Goal: Task Accomplishment & Management: Use online tool/utility

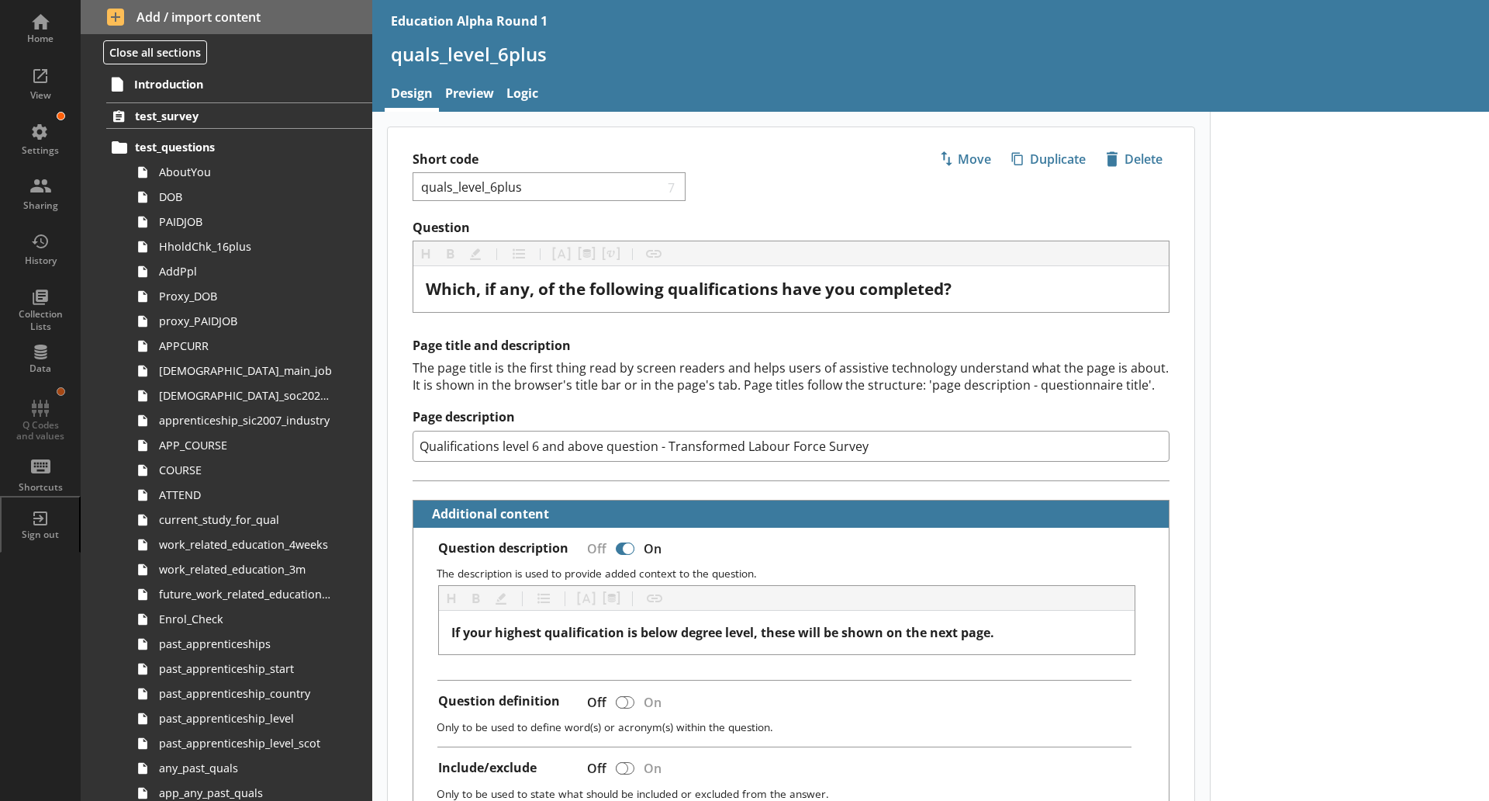
scroll to position [3462, 0]
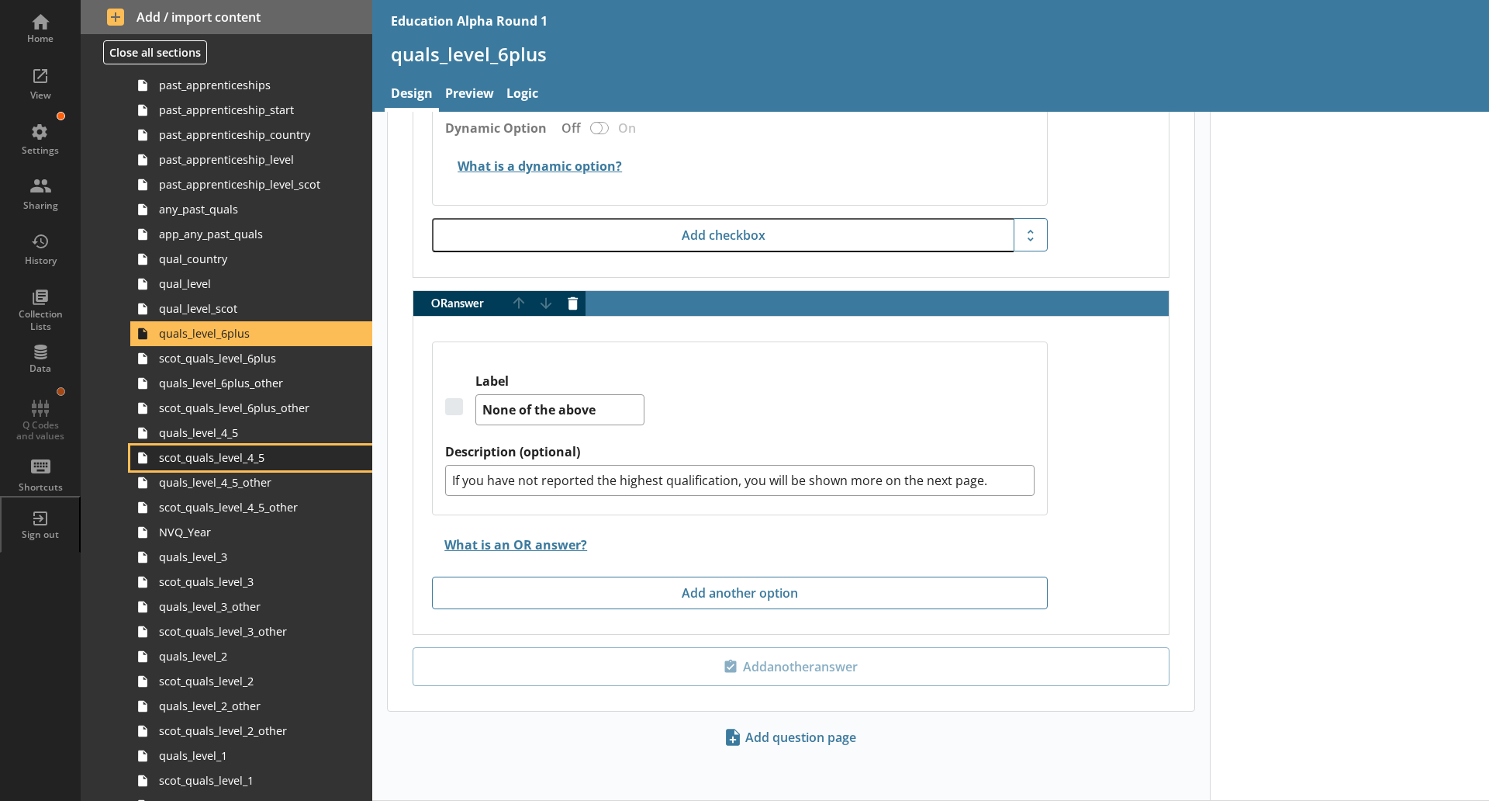
drag, startPoint x: 0, startPoint y: 0, endPoint x: 267, endPoint y: 458, distance: 530.5
click at [267, 458] on span "scot_quals_level_4_5" at bounding box center [245, 457] width 173 height 15
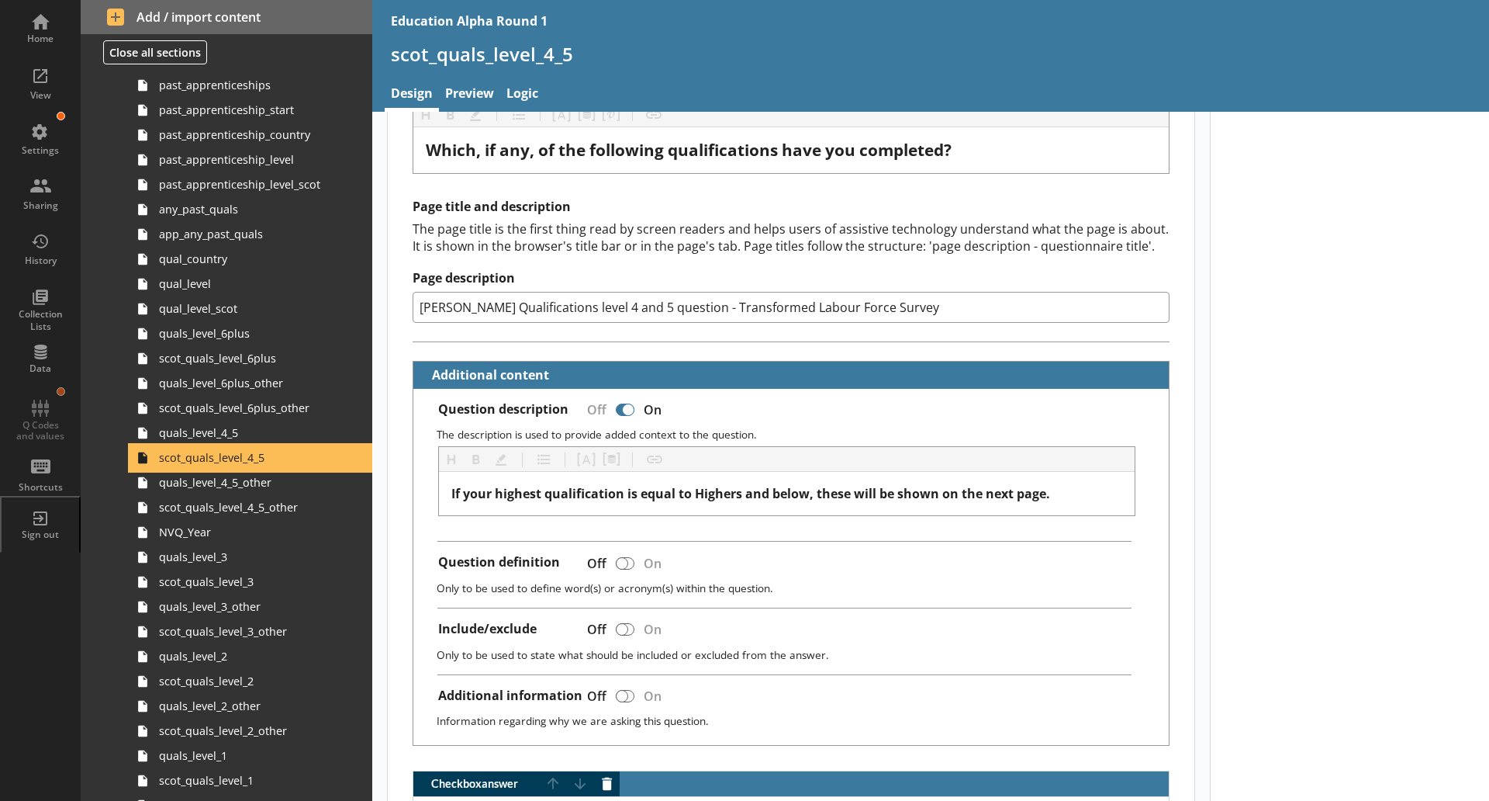
scroll to position [160, 0]
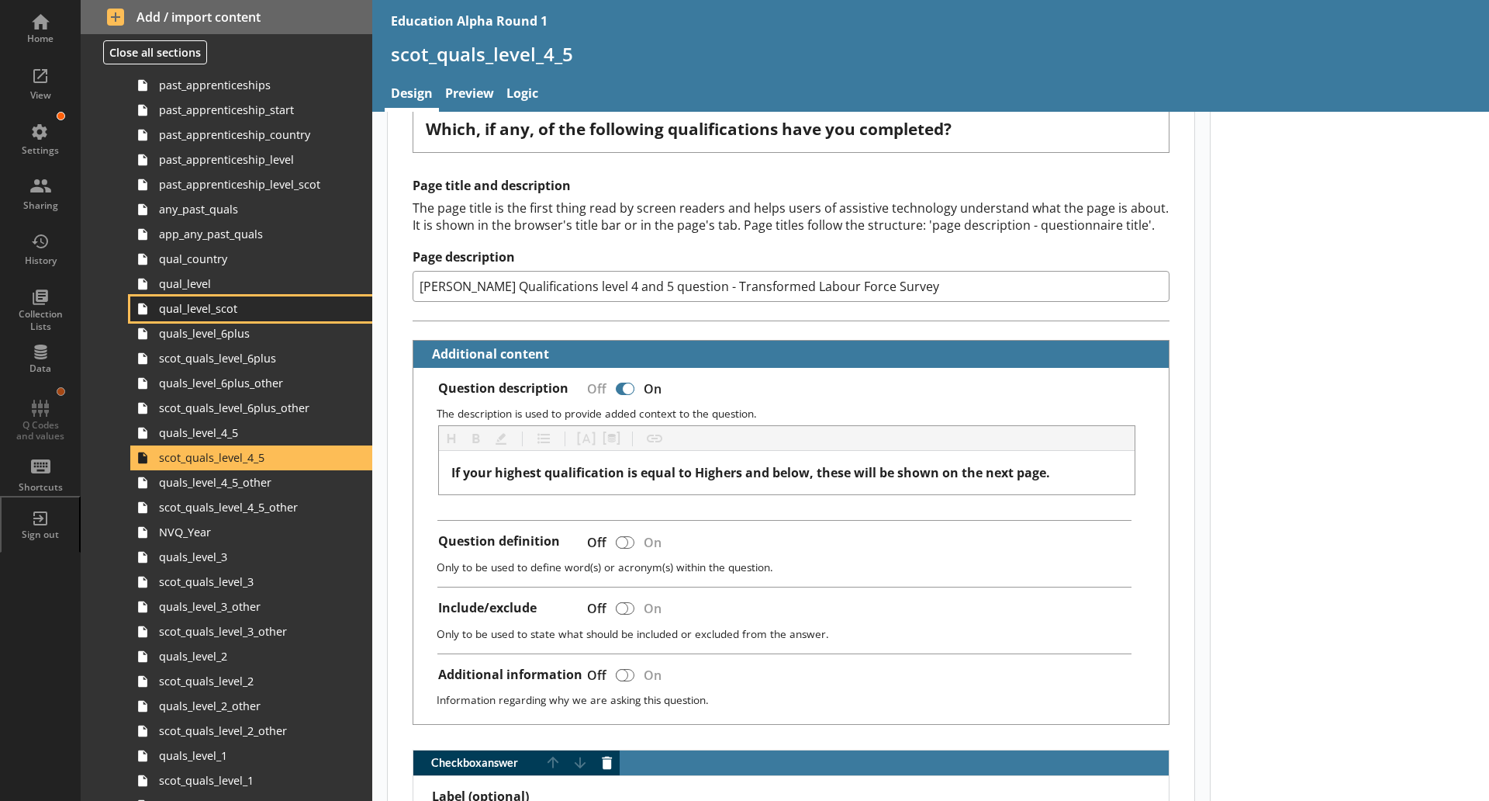
click at [252, 318] on link "qual_level_scot" at bounding box center [251, 308] width 242 height 25
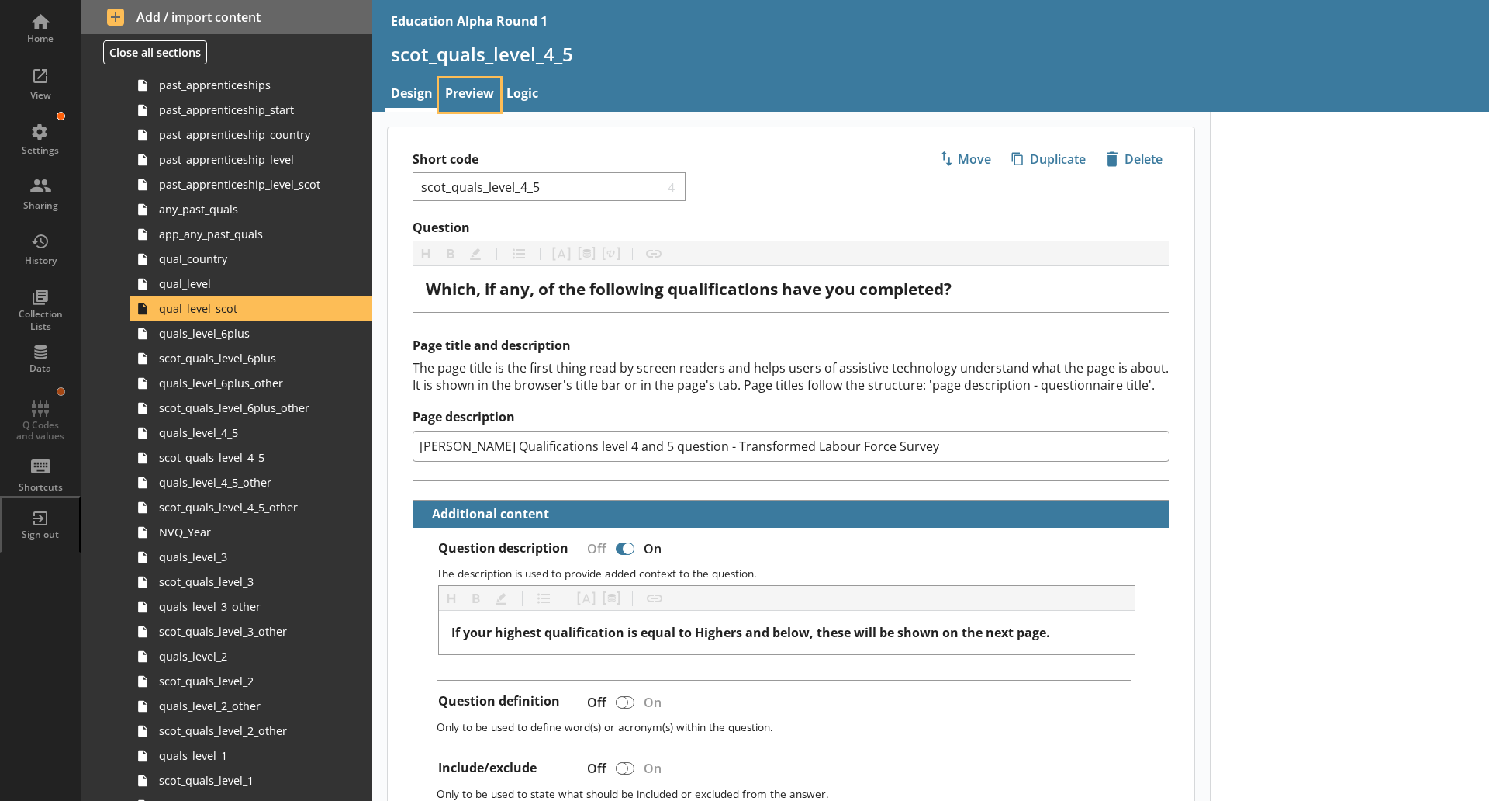
click at [473, 106] on link "Preview" at bounding box center [469, 94] width 61 height 33
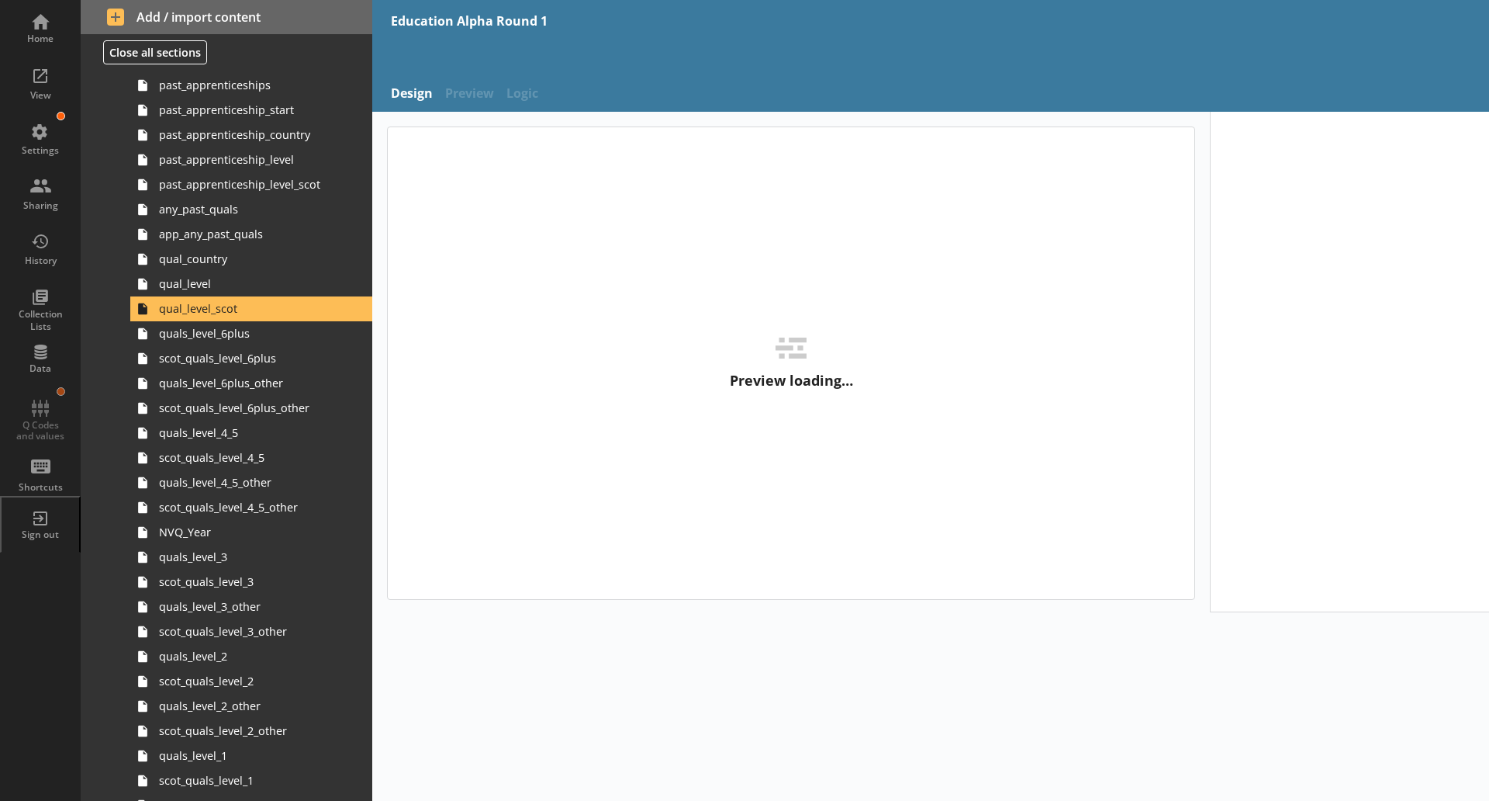
click at [547, 95] on nav "Design Preview Logic" at bounding box center [930, 94] width 1117 height 33
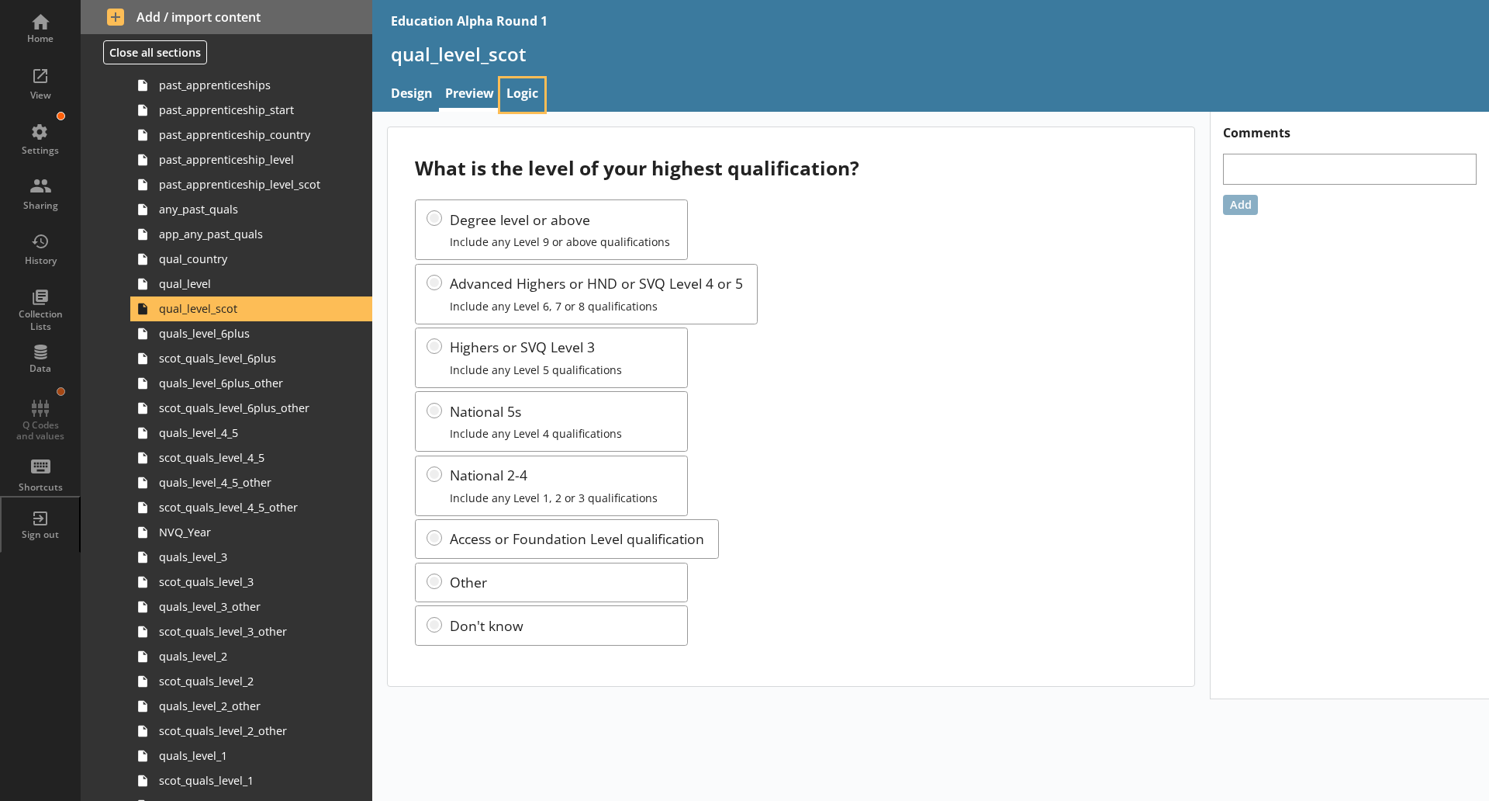
click at [541, 95] on link "Logic" at bounding box center [522, 94] width 44 height 33
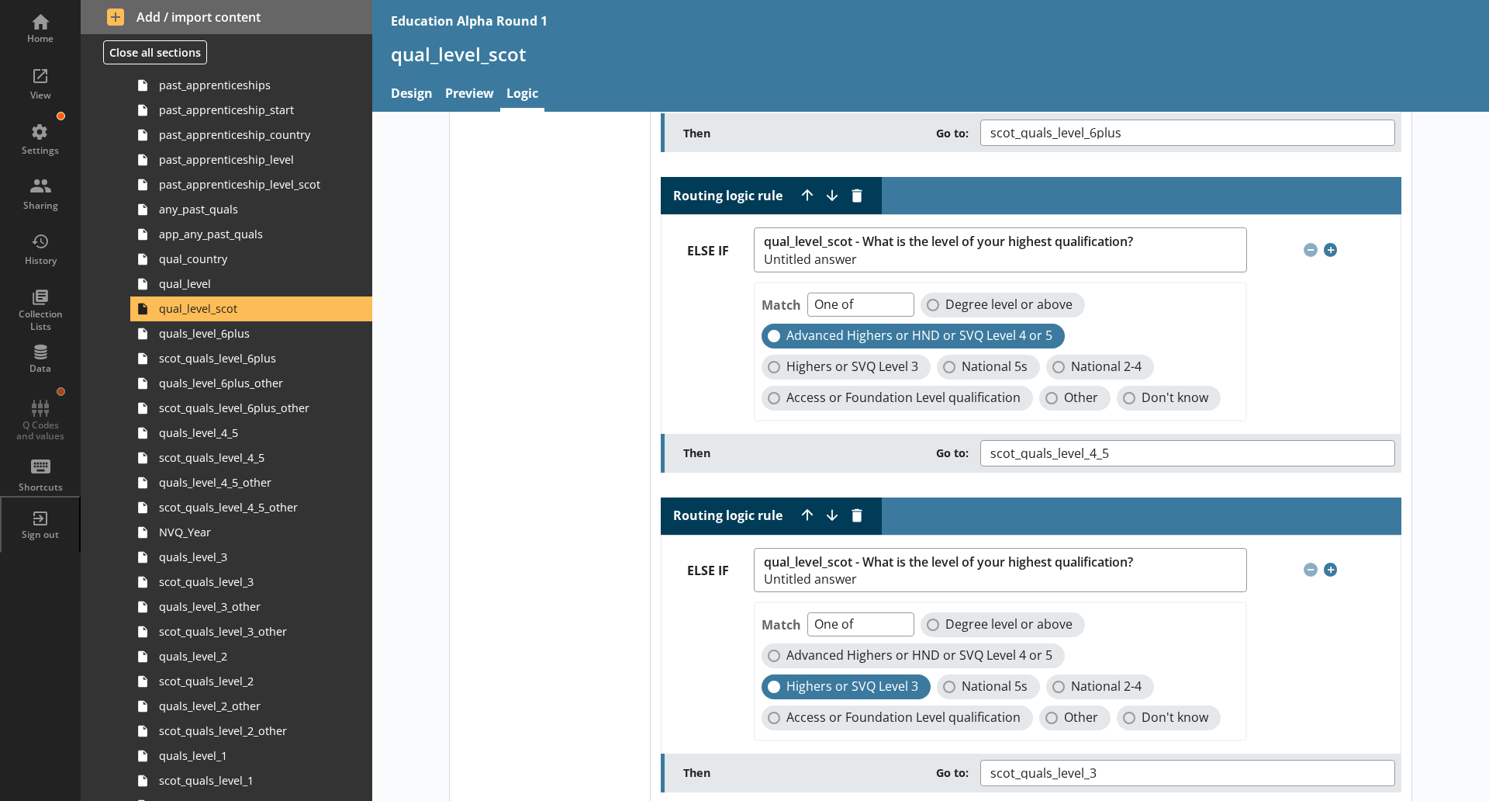
scroll to position [275, 0]
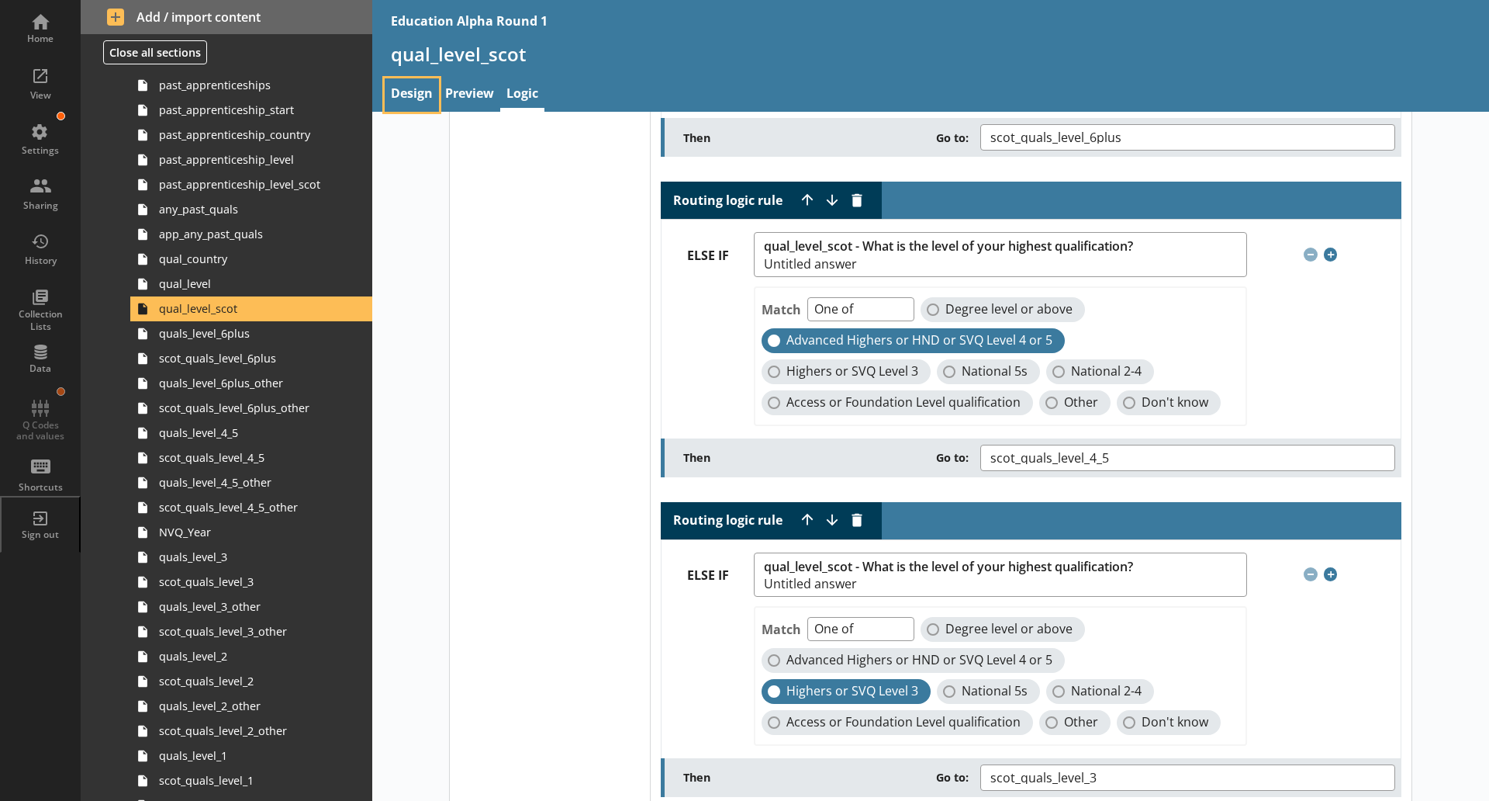
click at [421, 88] on link "Design" at bounding box center [412, 94] width 54 height 33
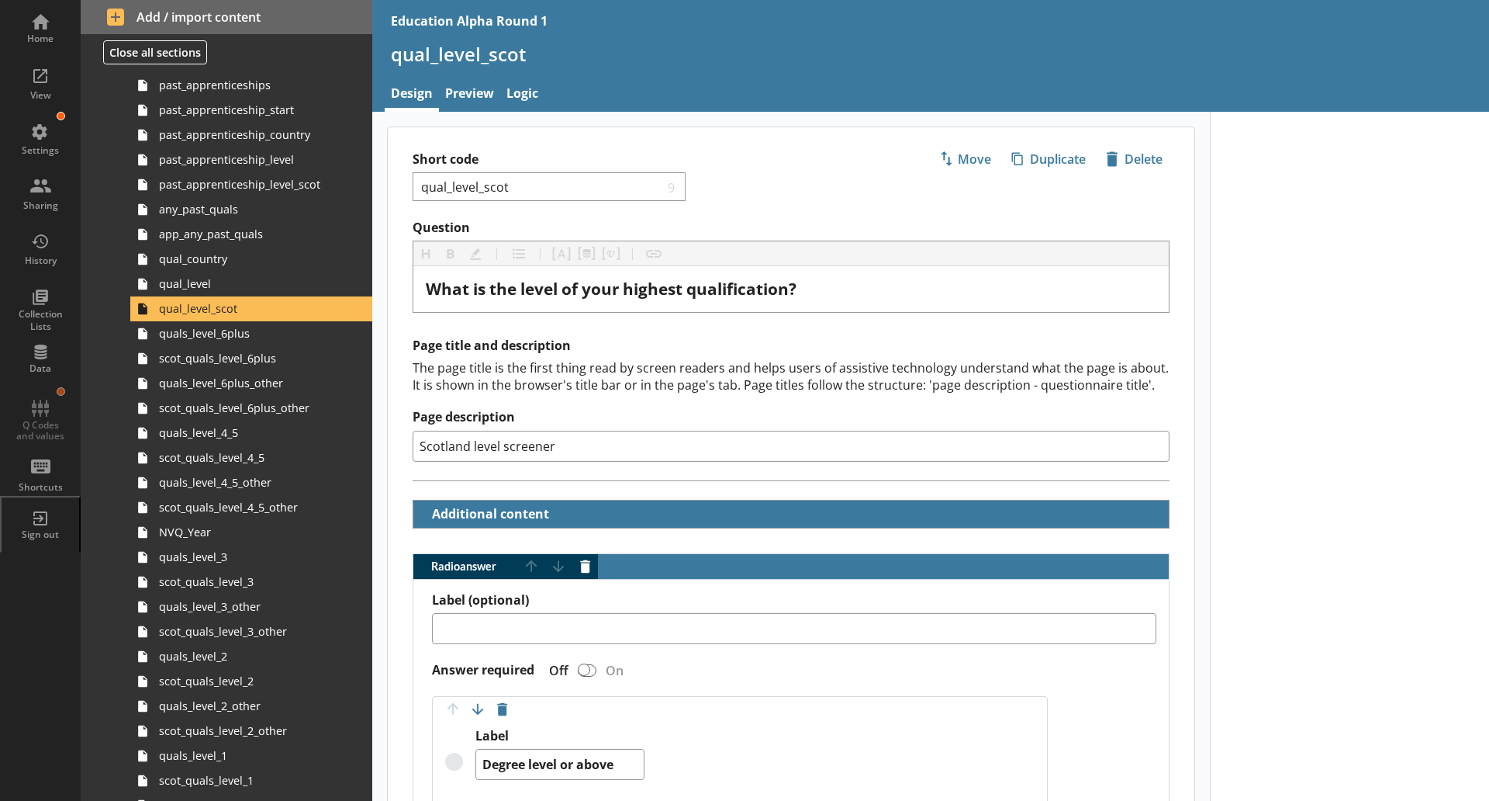
type textarea "x"
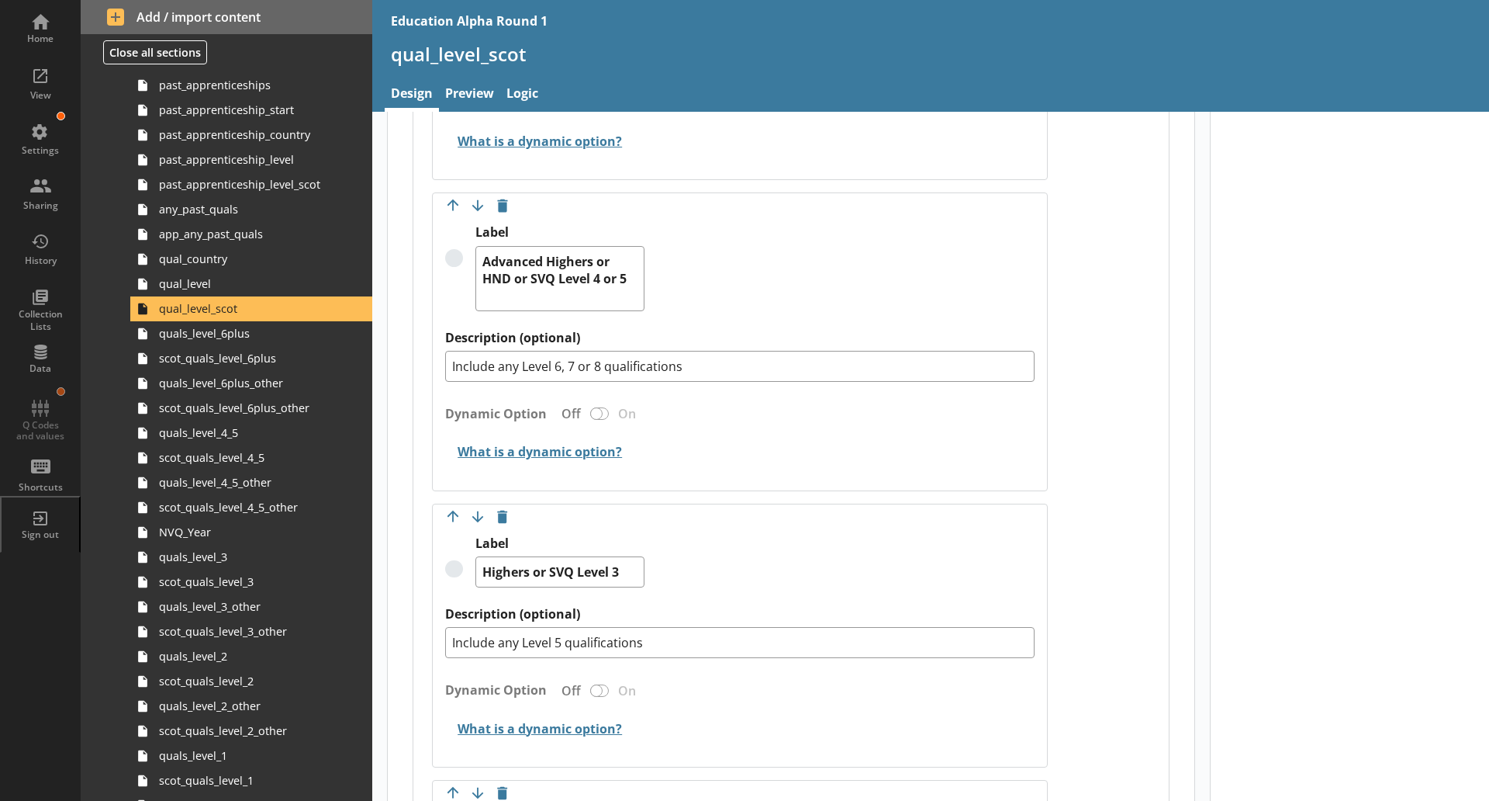
scroll to position [780, 0]
click at [466, 85] on link "Preview" at bounding box center [469, 94] width 61 height 33
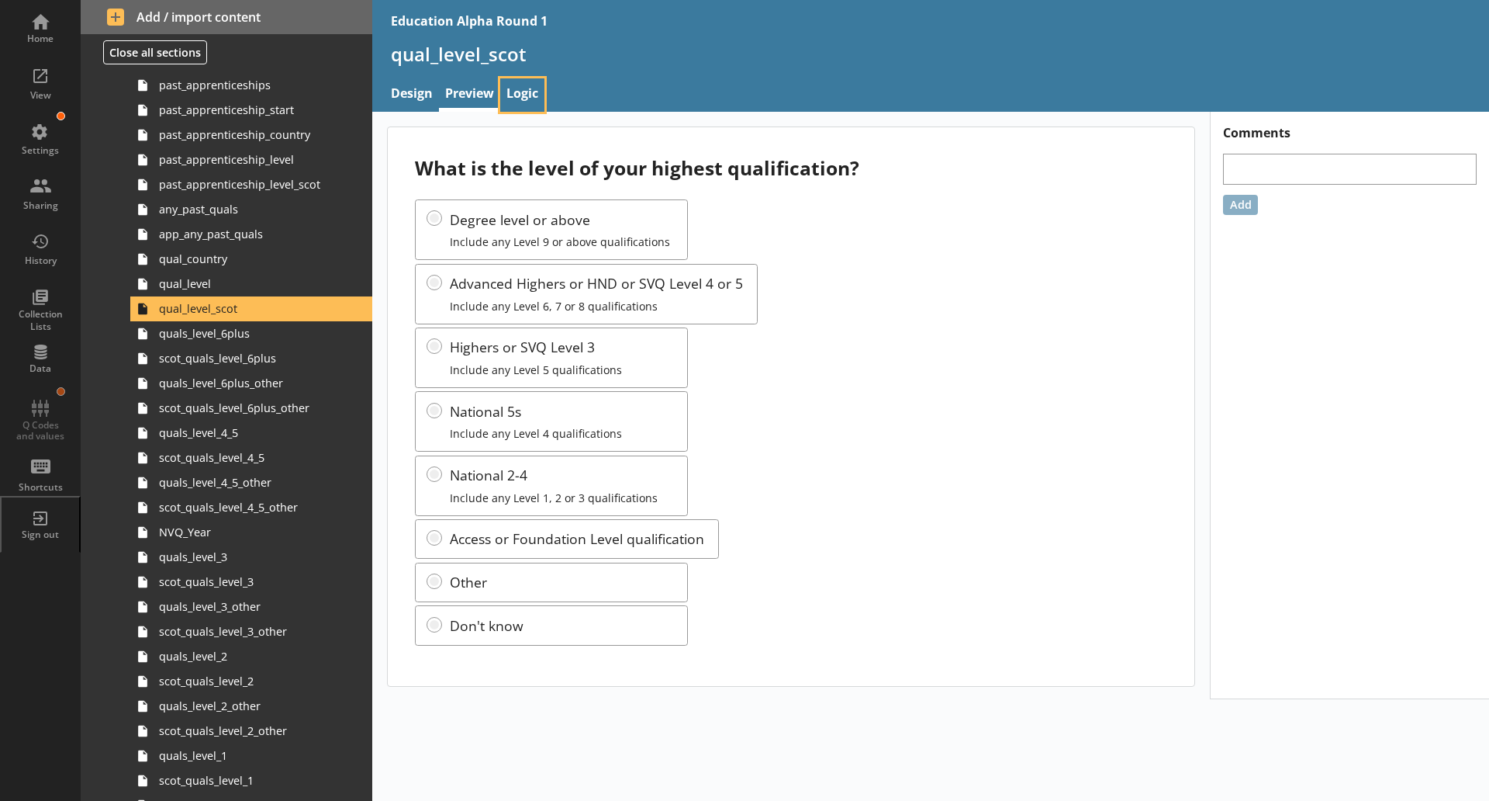
click at [535, 105] on link "Logic" at bounding box center [522, 94] width 44 height 33
